Goal: Check status: Check status

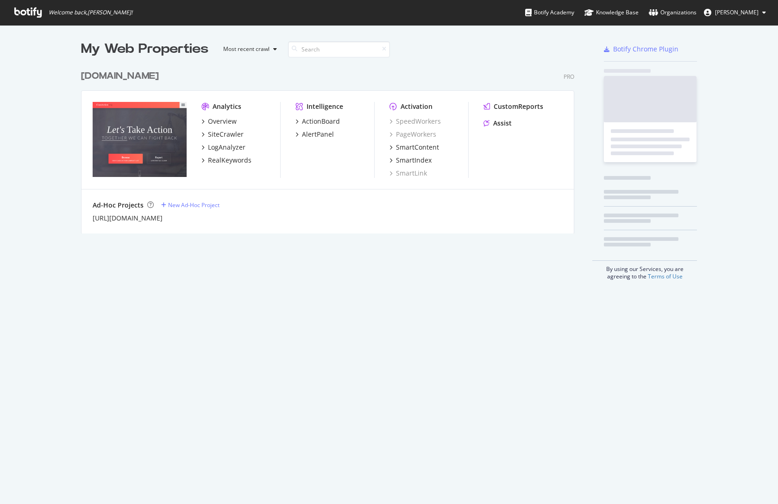
scroll to position [497, 764]
